Goal: Task Accomplishment & Management: Use online tool/utility

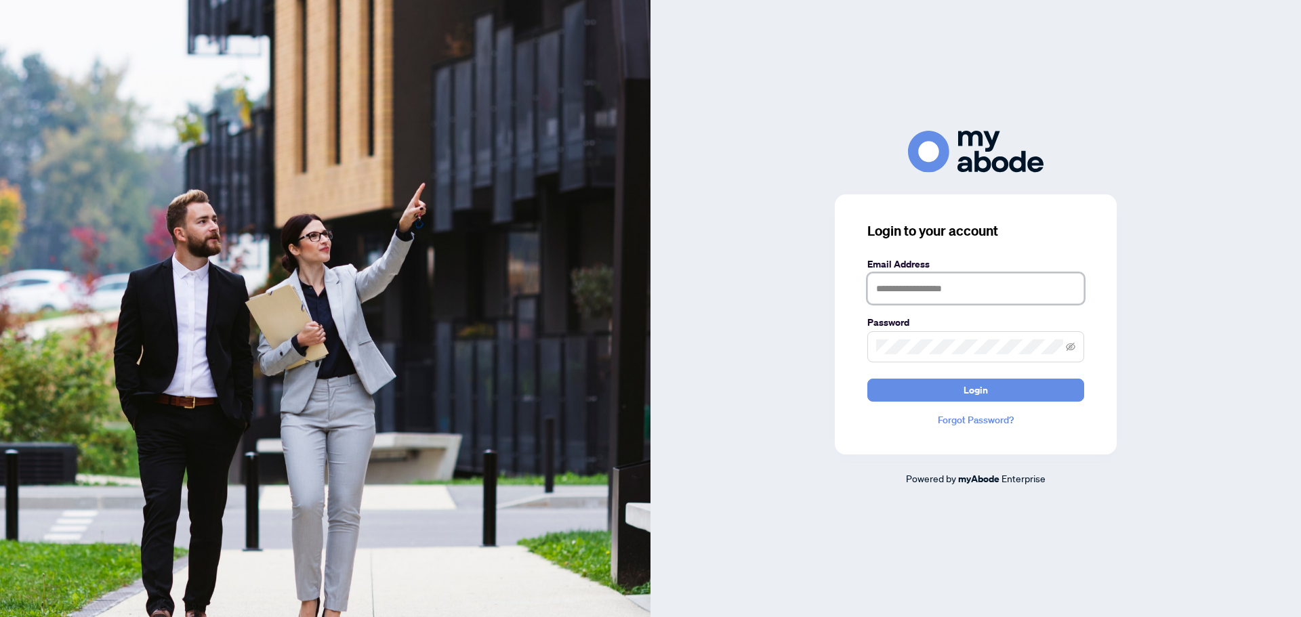
click at [941, 288] on input "text" at bounding box center [975, 288] width 217 height 31
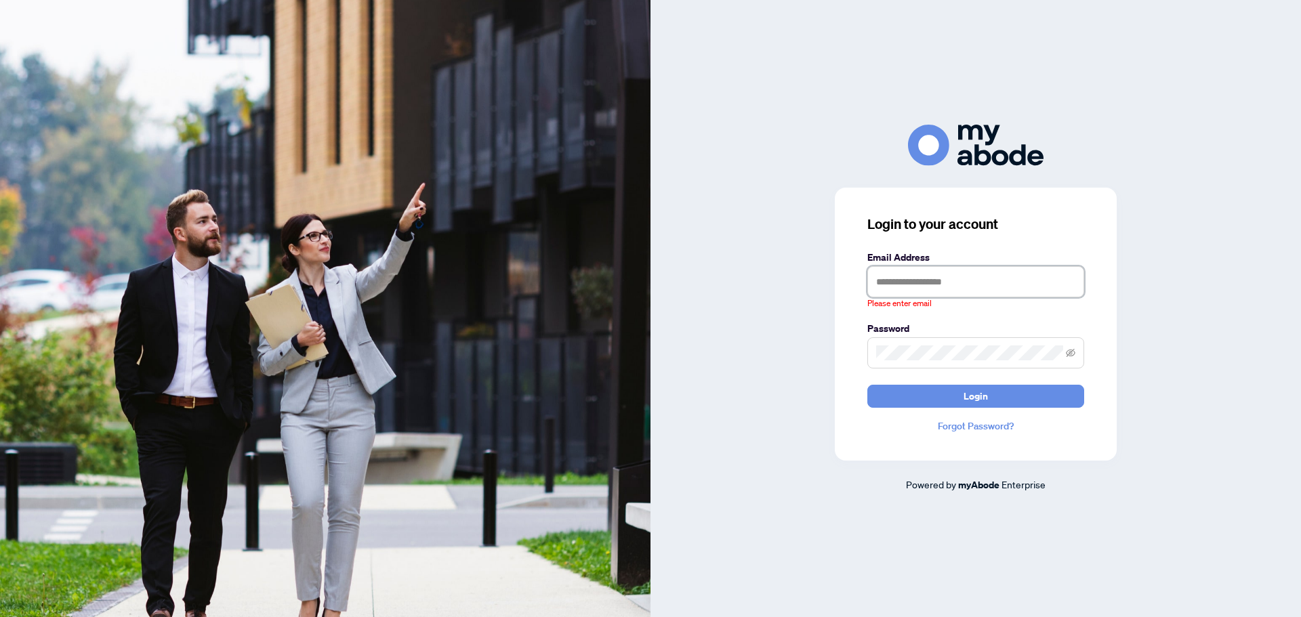
type input "**********"
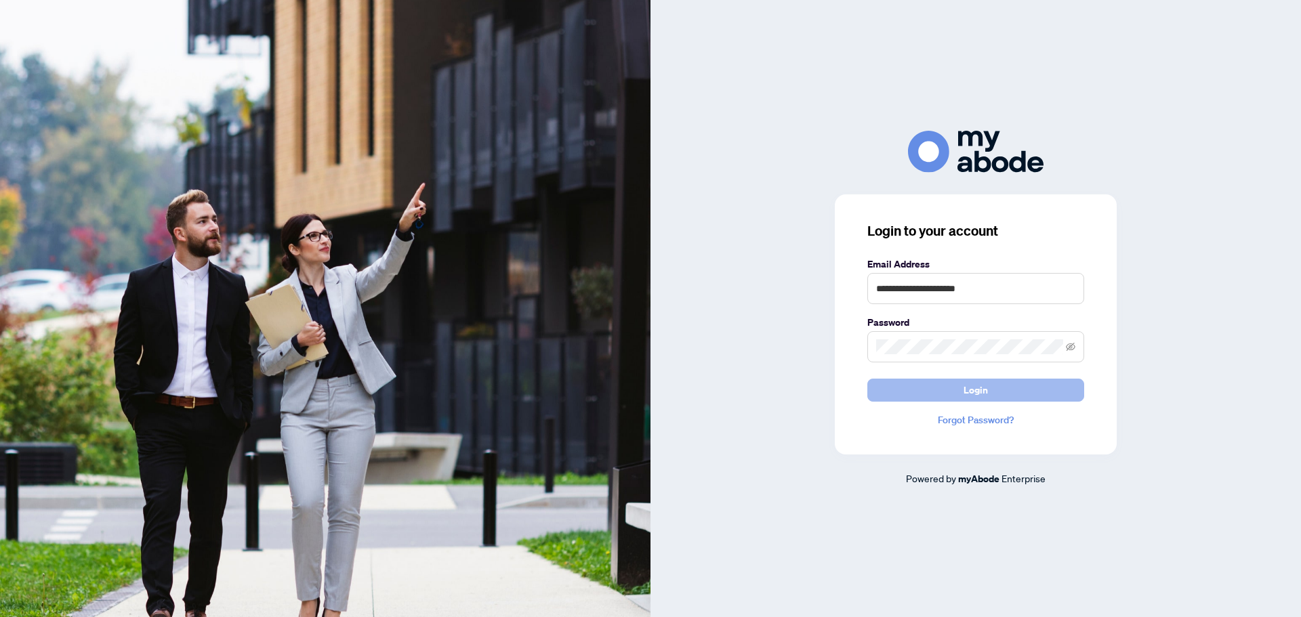
click at [955, 394] on button "Login" at bounding box center [975, 390] width 217 height 23
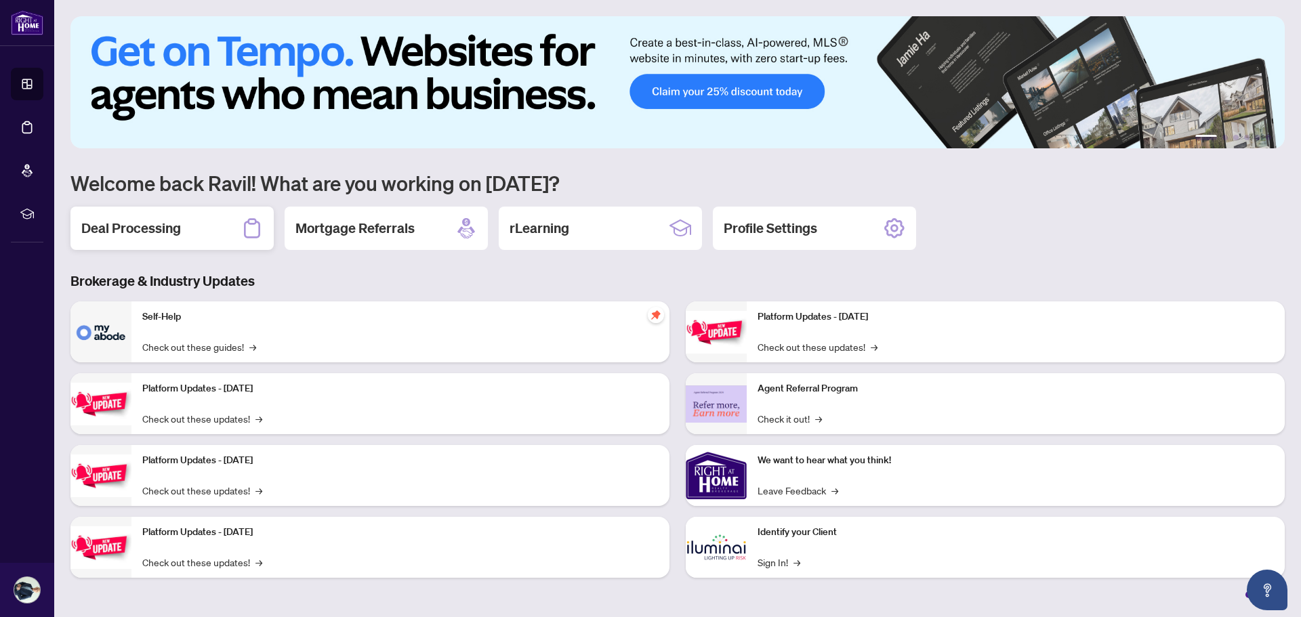
click at [149, 232] on h2 "Deal Processing" at bounding box center [131, 228] width 100 height 19
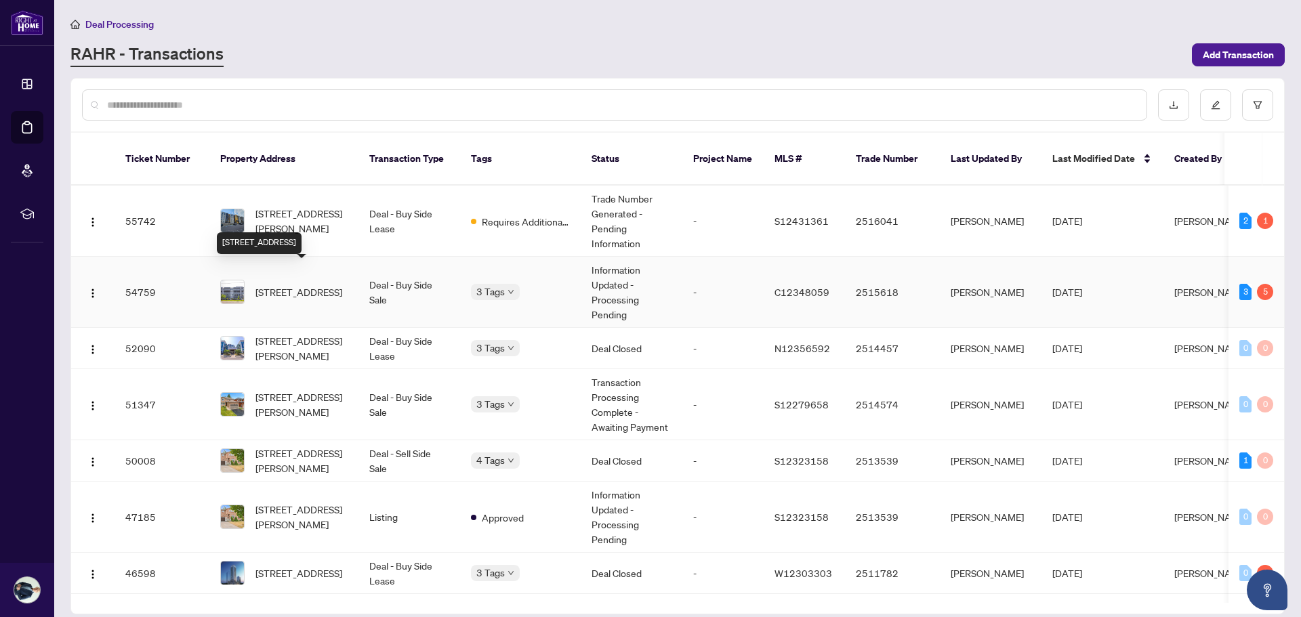
click at [313, 285] on span "#205-3555 Bathurst St, Toronto, Ontario M6A 2Y8, Canada" at bounding box center [298, 292] width 87 height 15
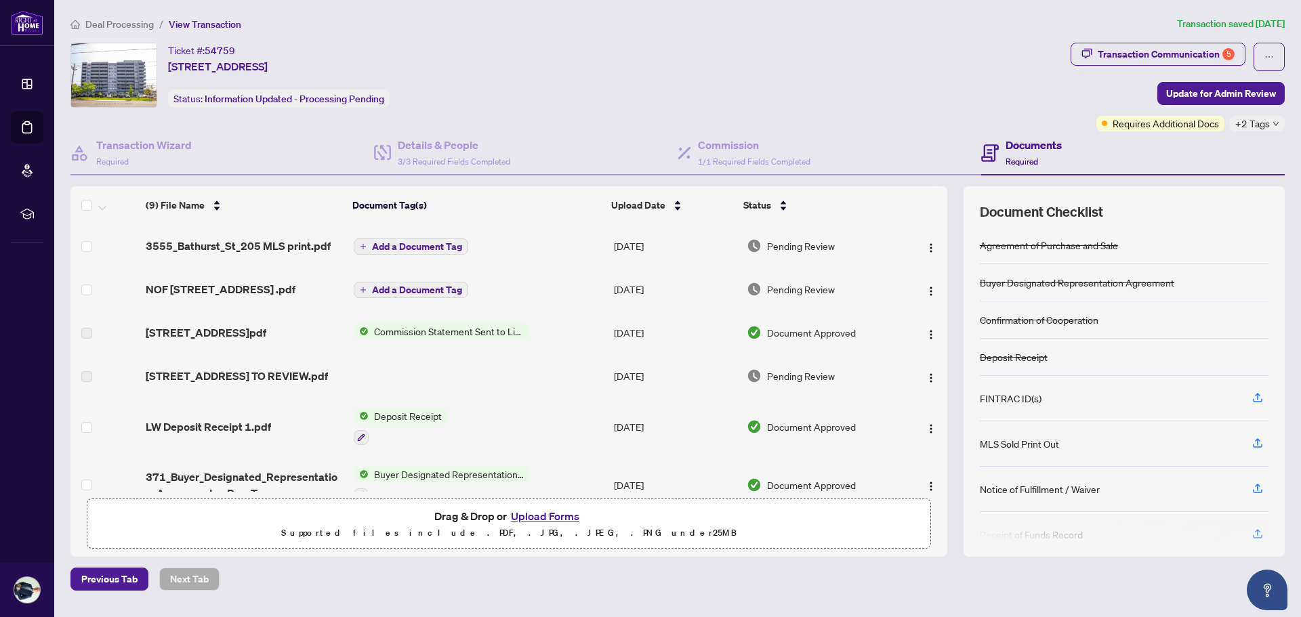
click at [557, 517] on button "Upload Forms" at bounding box center [545, 517] width 77 height 18
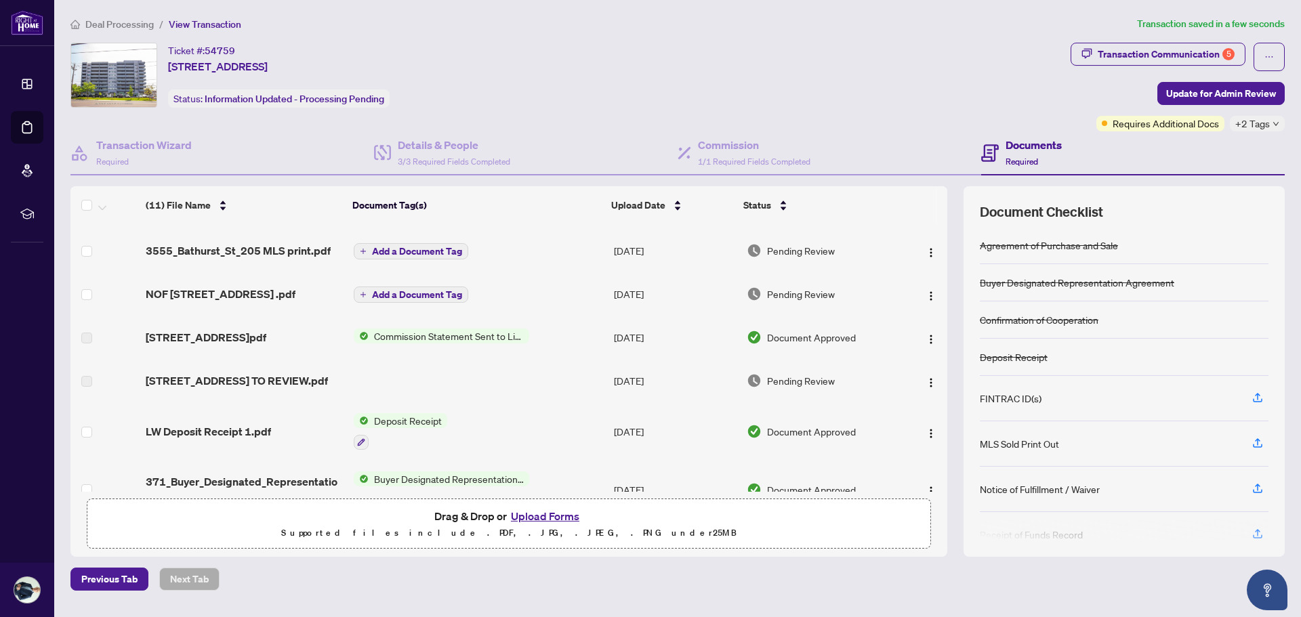
scroll to position [136, 0]
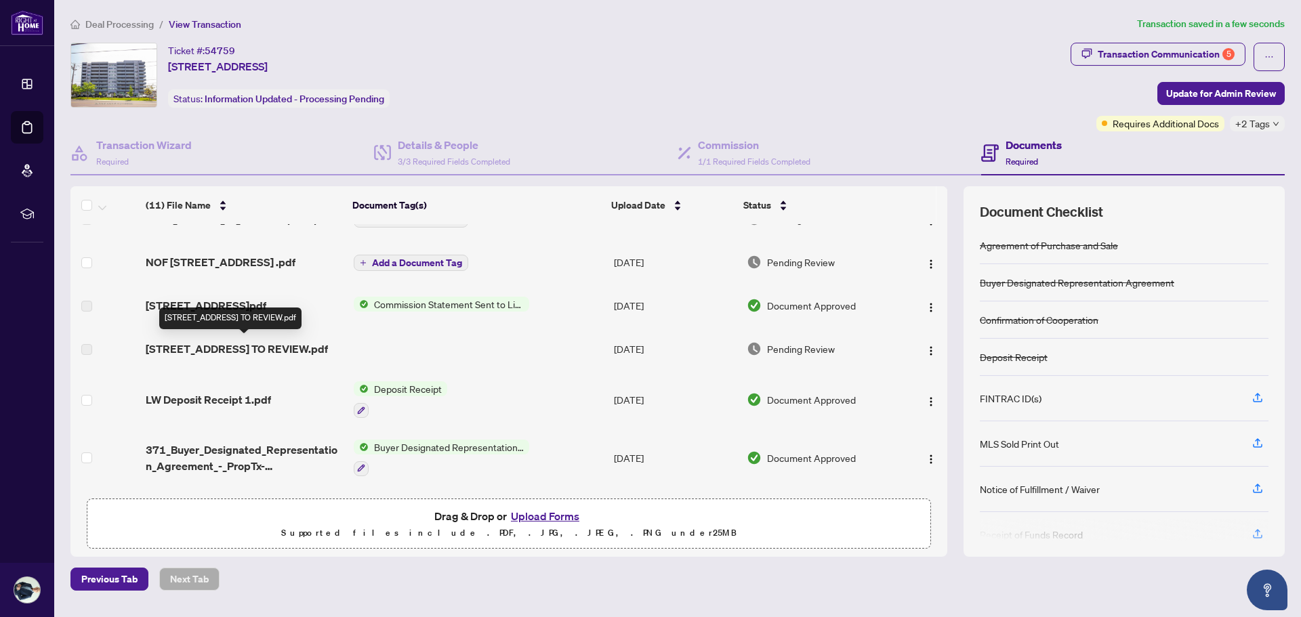
click at [182, 352] on span "205-3555 Bathurst St - TS - AGENT TO REVIEW.pdf" at bounding box center [237, 349] width 182 height 16
click at [802, 349] on span "Pending Review" at bounding box center [801, 349] width 68 height 15
click at [926, 355] on img "button" at bounding box center [931, 351] width 11 height 11
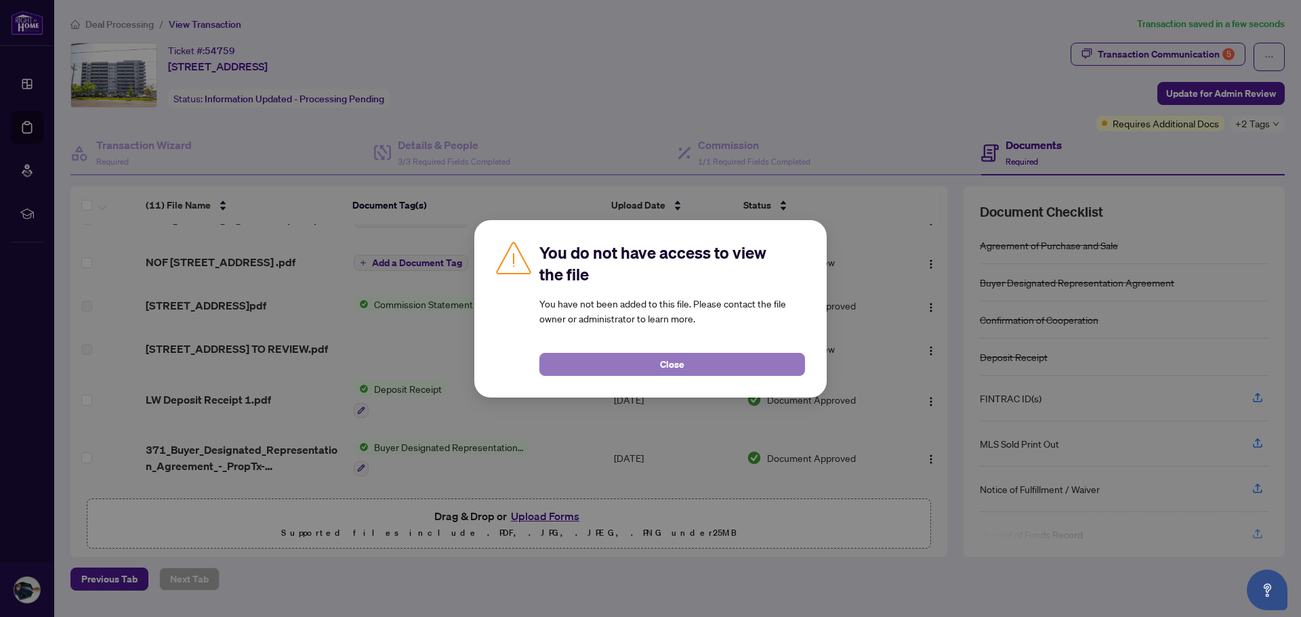
click at [694, 363] on button "Close" at bounding box center [672, 364] width 266 height 23
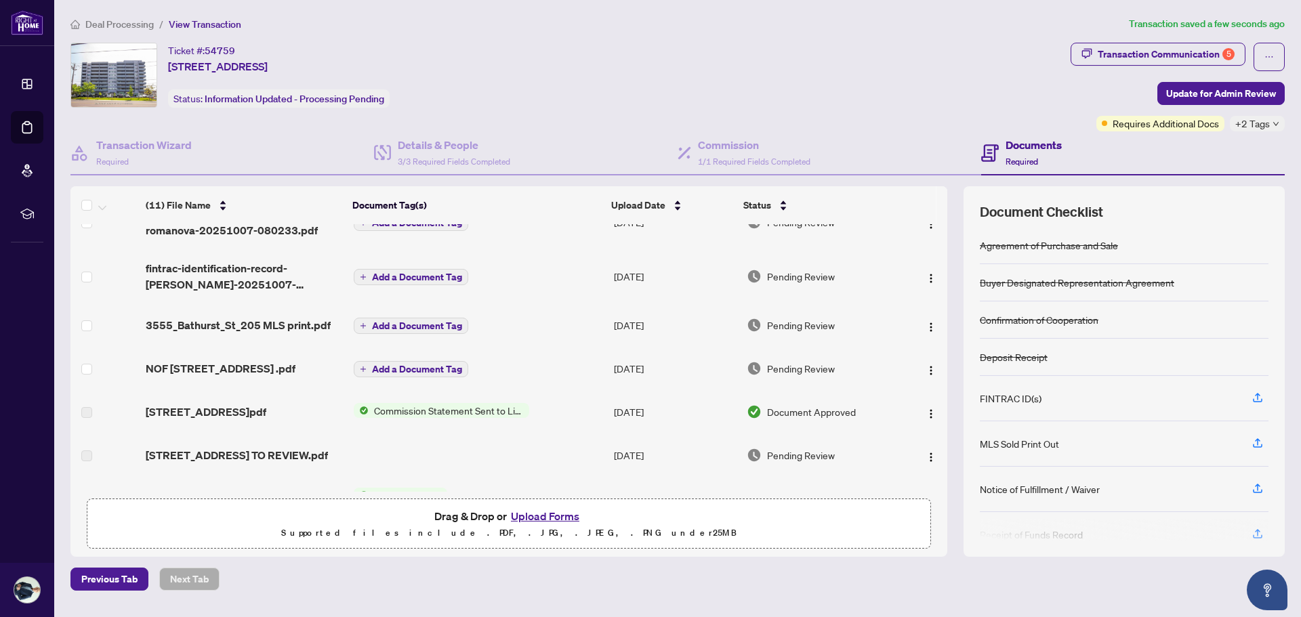
scroll to position [0, 0]
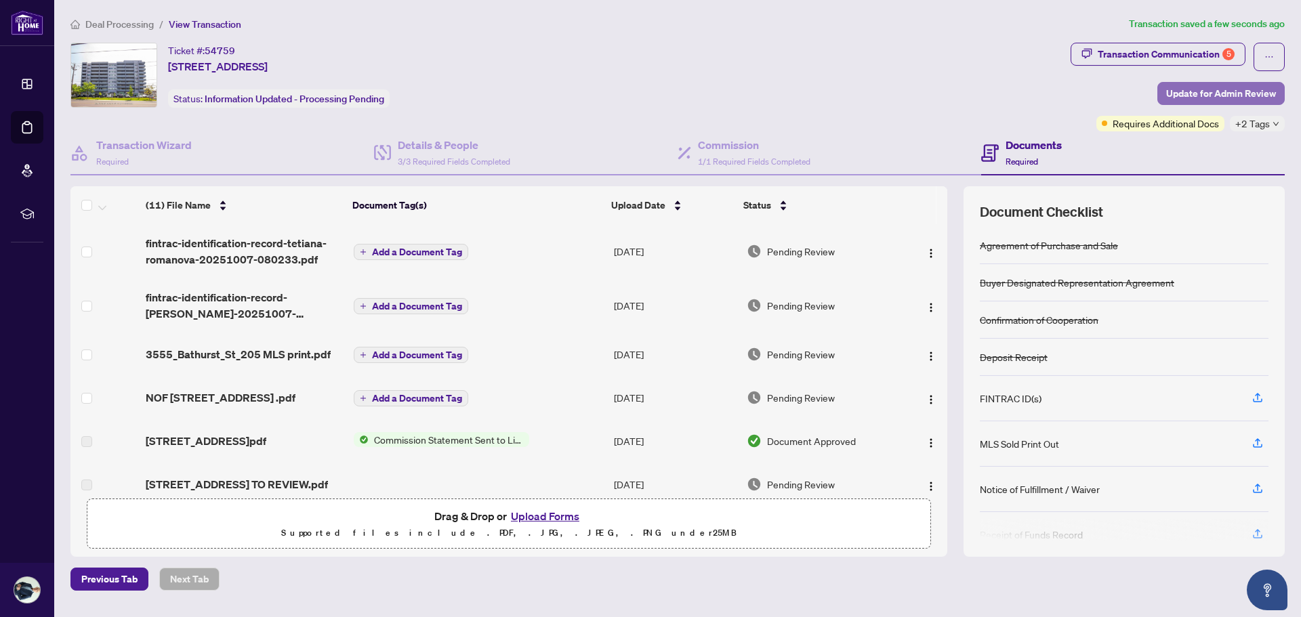
click at [1197, 95] on span "Update for Admin Review" at bounding box center [1221, 94] width 110 height 22
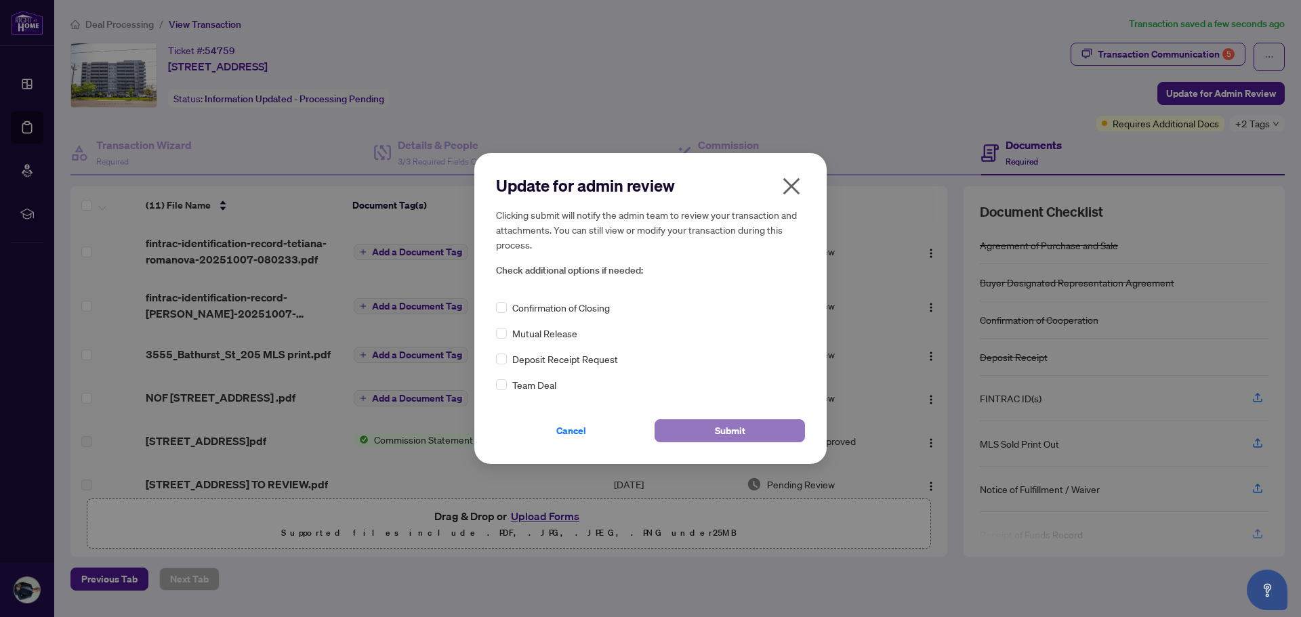
click at [733, 427] on span "Submit" at bounding box center [730, 431] width 30 height 22
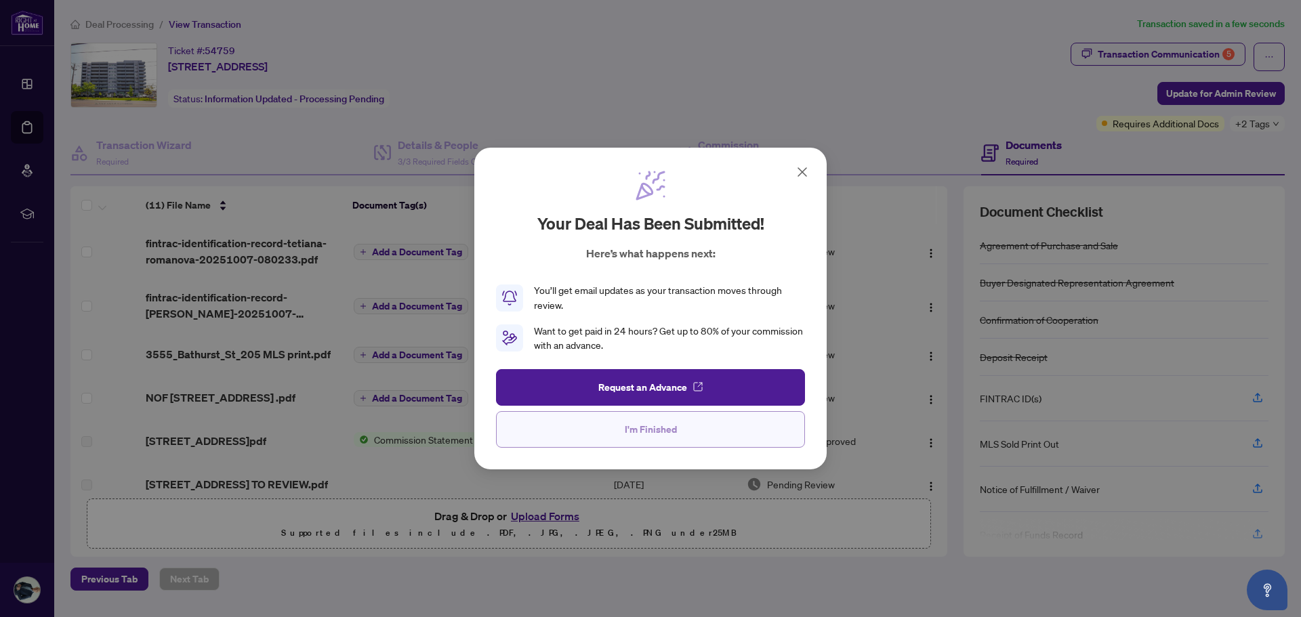
click at [720, 428] on button "I'm Finished" at bounding box center [650, 429] width 309 height 37
